Goal: Information Seeking & Learning: Learn about a topic

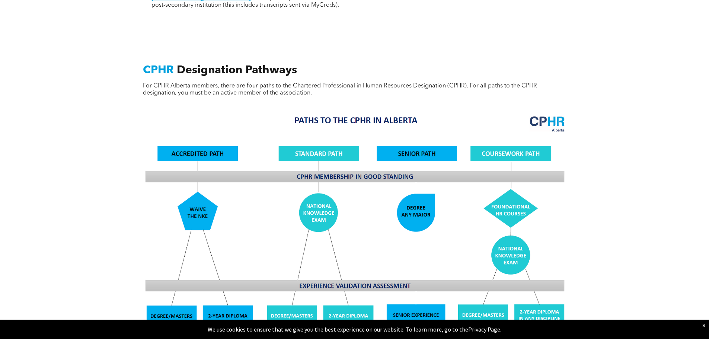
scroll to position [596, 0]
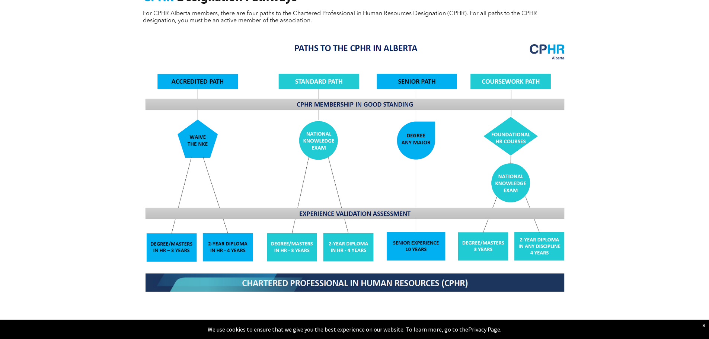
click at [541, 228] on img at bounding box center [354, 168] width 431 height 260
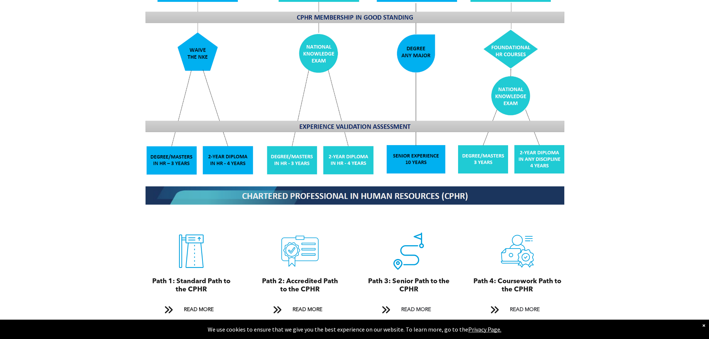
scroll to position [782, 0]
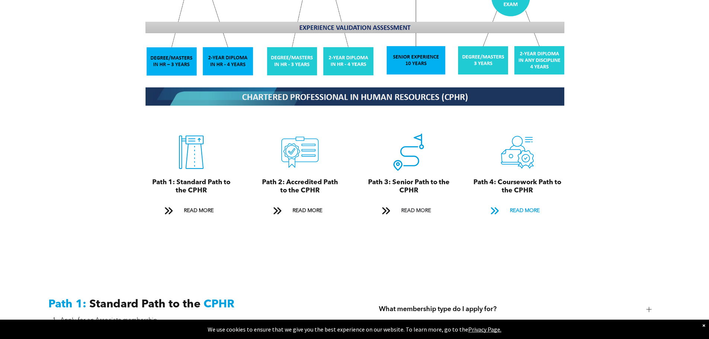
click at [530, 204] on span "READ MORE" at bounding box center [525, 211] width 35 height 14
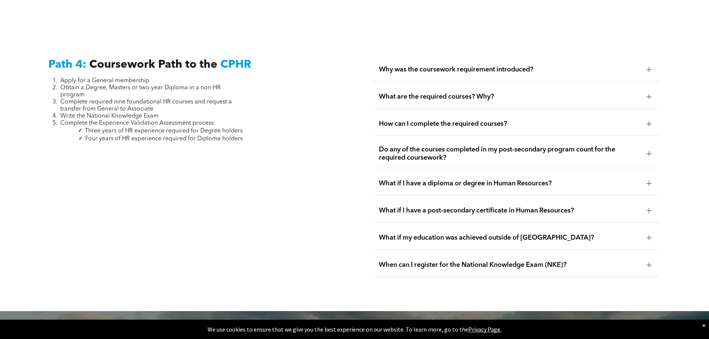
scroll to position [2212, 0]
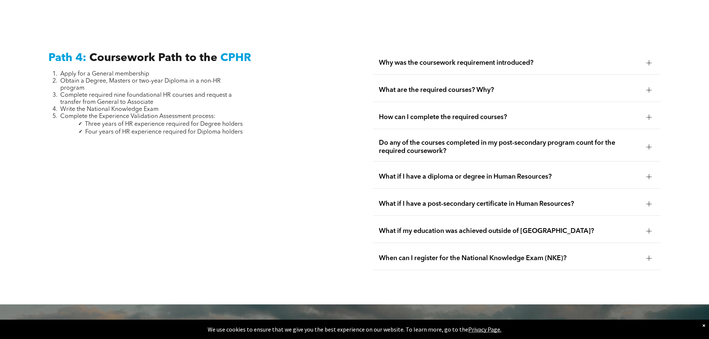
click at [649, 88] on div at bounding box center [649, 90] width 0 height 5
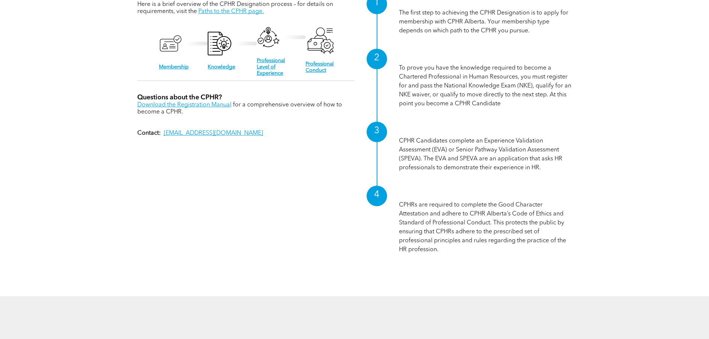
scroll to position [931, 0]
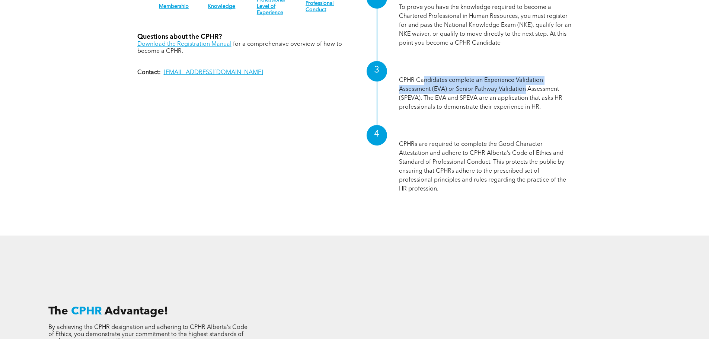
drag, startPoint x: 422, startPoint y: 75, endPoint x: 525, endPoint y: 87, distance: 103.5
click at [525, 87] on p "CPHR Candidates complete an Experience Validation Assessment (EVA) or Senior Pa…" at bounding box center [485, 94] width 173 height 36
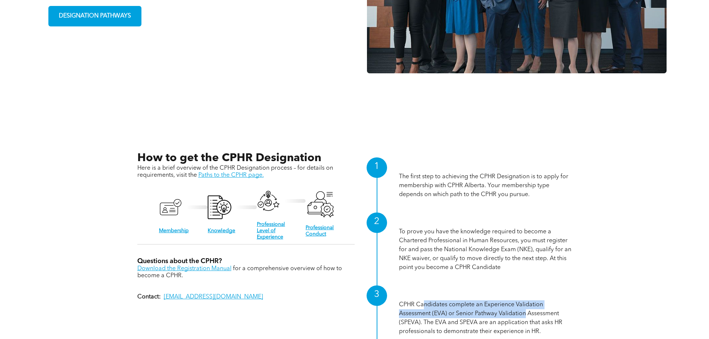
scroll to position [616, 0]
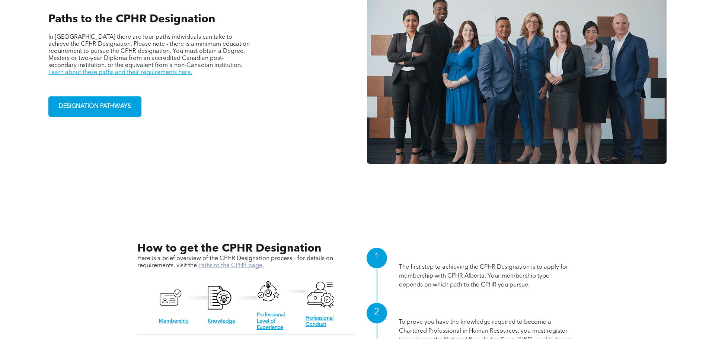
click at [233, 266] on link "Paths to the CPHR page." at bounding box center [231, 266] width 66 height 6
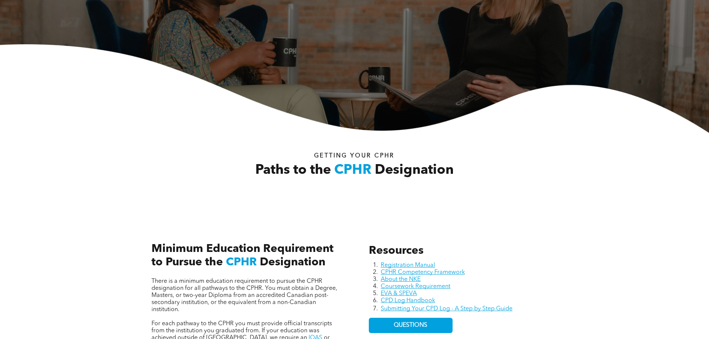
scroll to position [223, 0]
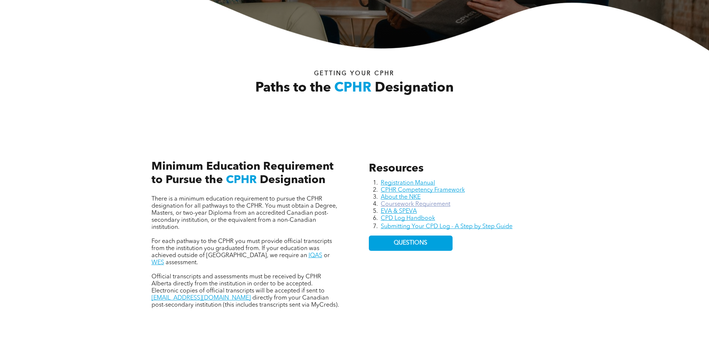
click at [428, 205] on link "Coursework Requirement" at bounding box center [416, 204] width 70 height 6
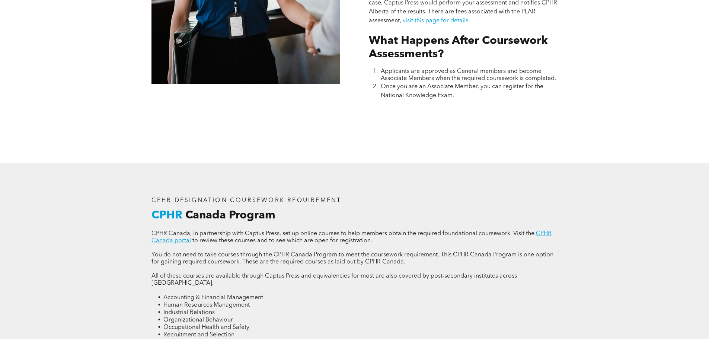
scroll to position [894, 0]
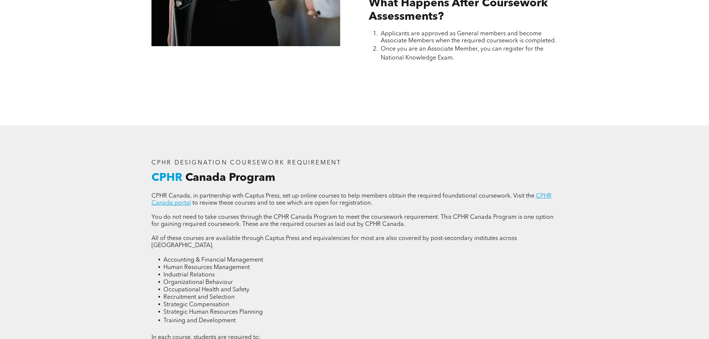
click at [230, 301] on li "Strategic Compensation" at bounding box center [360, 304] width 395 height 7
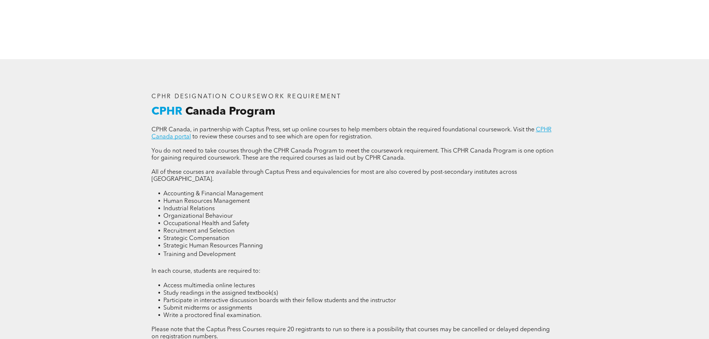
scroll to position [1005, 0]
